Goal: Task Accomplishment & Management: Manage account settings

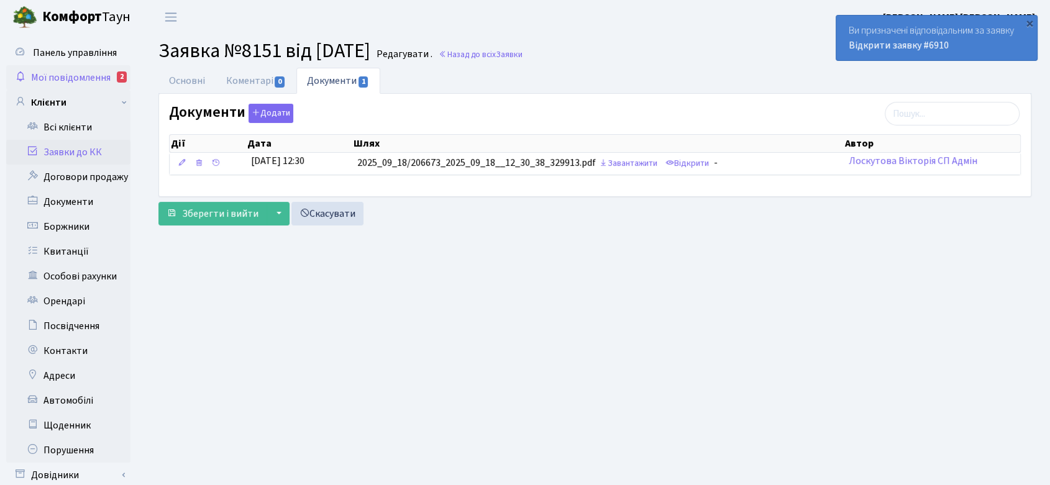
click at [77, 70] on link "Мої повідомлення 2" at bounding box center [68, 77] width 124 height 25
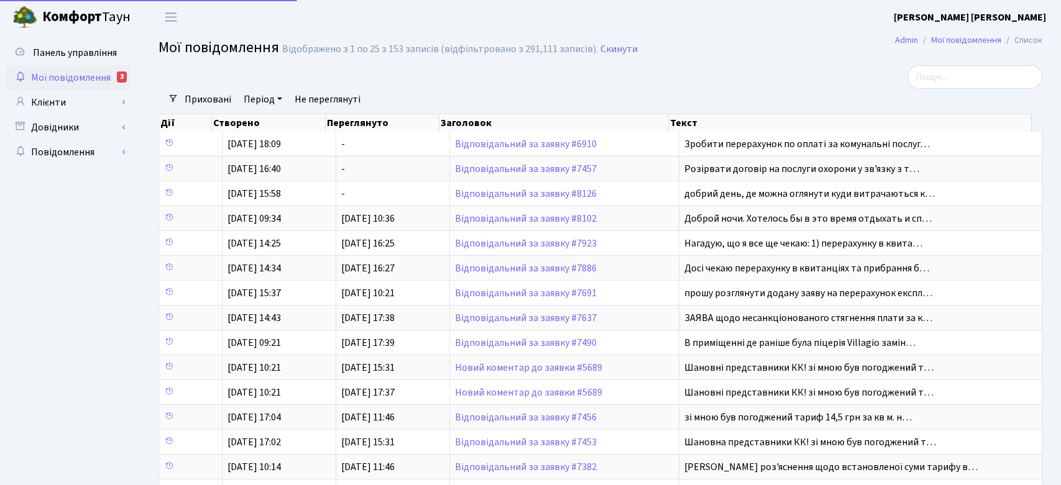
select select "25"
